Goal: Transaction & Acquisition: Purchase product/service

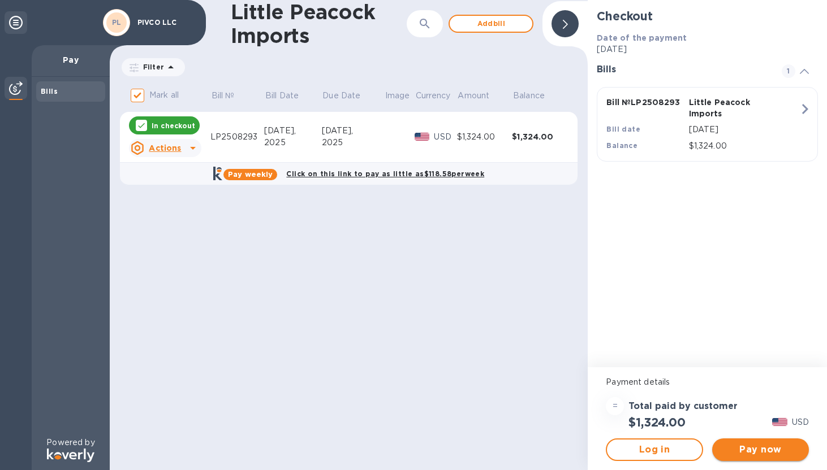
click at [785, 446] on span "Pay now" at bounding box center [760, 450] width 79 height 14
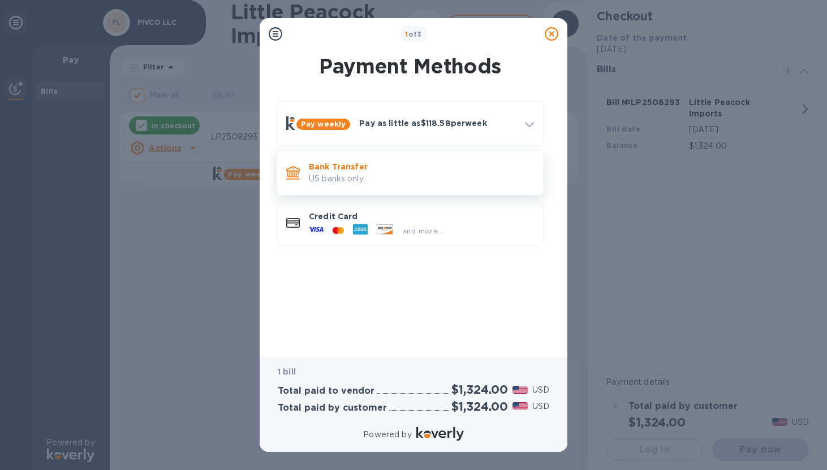
click at [400, 182] on p "US banks only." at bounding box center [421, 179] width 225 height 12
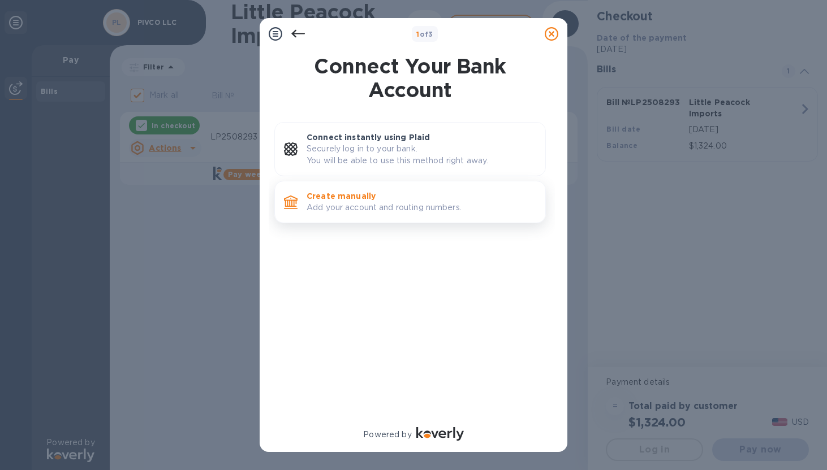
click at [396, 193] on p "Create manually" at bounding box center [421, 196] width 230 height 11
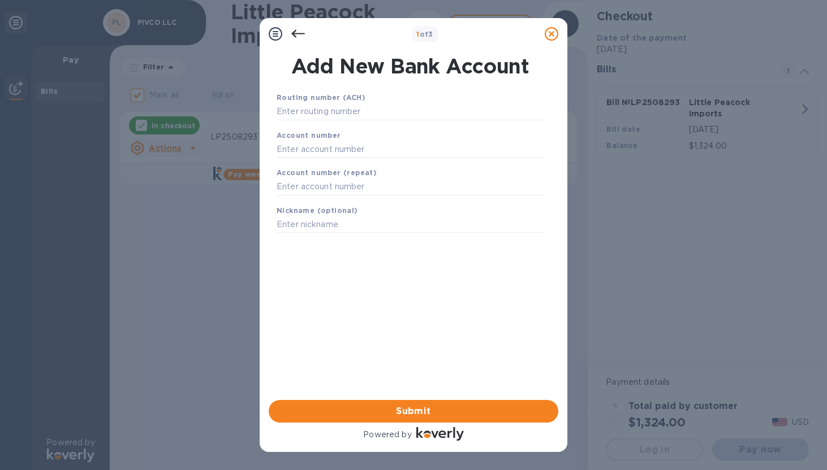
click at [338, 122] on div "Routing number (ACH)" at bounding box center [410, 106] width 276 height 38
click at [335, 118] on input "text" at bounding box center [409, 111] width 267 height 17
type input "021000021"
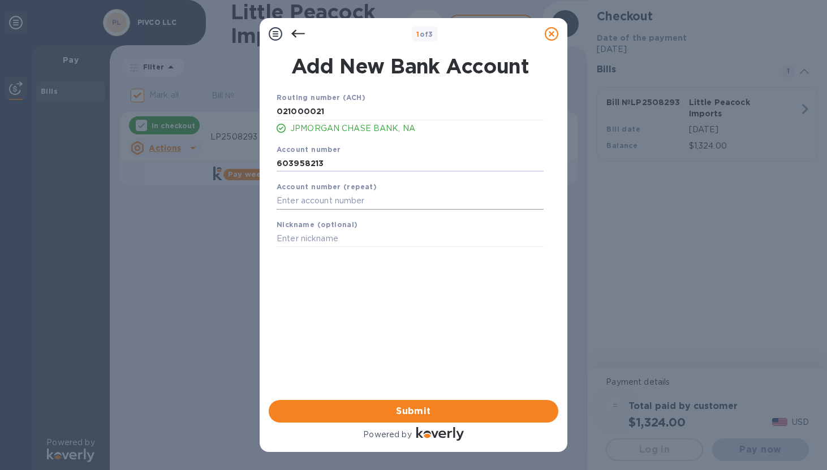
type input "603958213"
click at [293, 206] on input "text" at bounding box center [409, 201] width 267 height 17
type input "603958213"
click at [284, 237] on input "text" at bounding box center [409, 239] width 267 height 17
type input "PIVCO LLC"
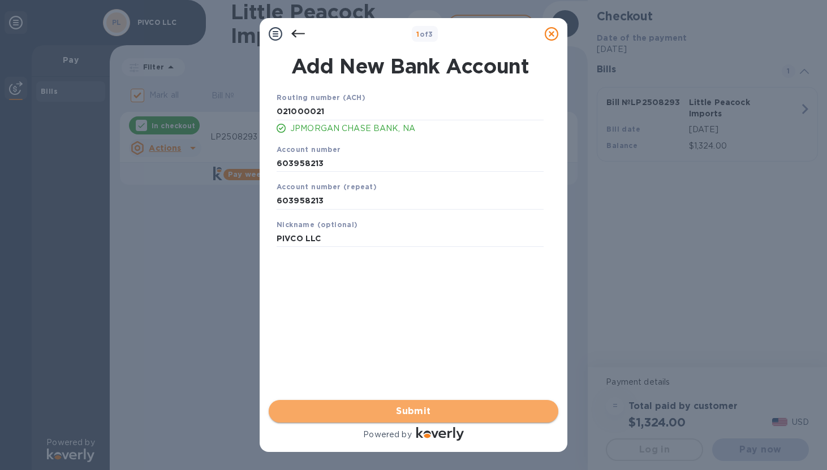
click at [396, 414] on span "Submit" at bounding box center [413, 412] width 271 height 14
